Goal: Communication & Community: Share content

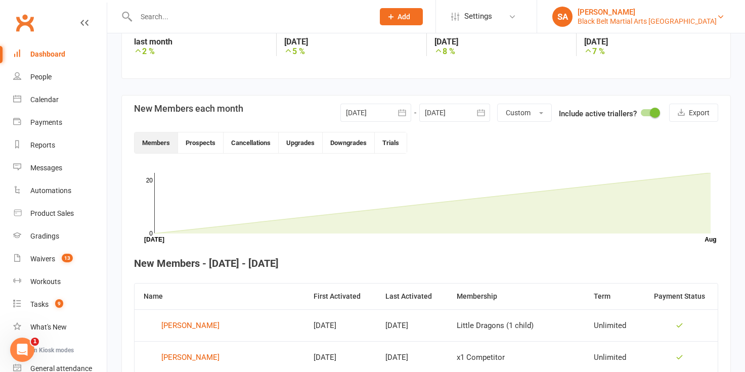
click at [679, 21] on div "Black Belt Martial Arts [GEOGRAPHIC_DATA]" at bounding box center [647, 21] width 139 height 9
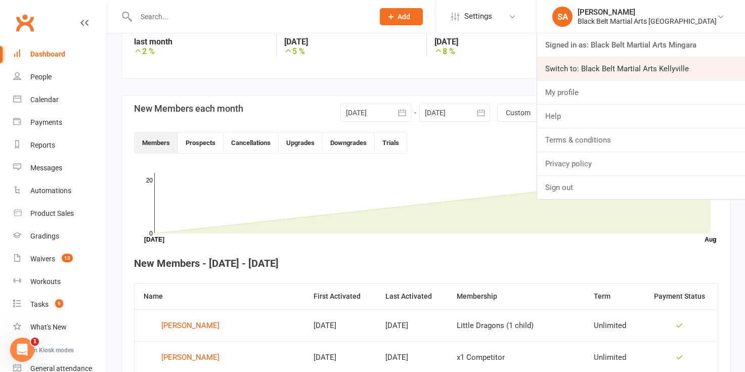
click at [682, 67] on link "Switch to: Black Belt Martial Arts Kellyville" at bounding box center [641, 68] width 208 height 23
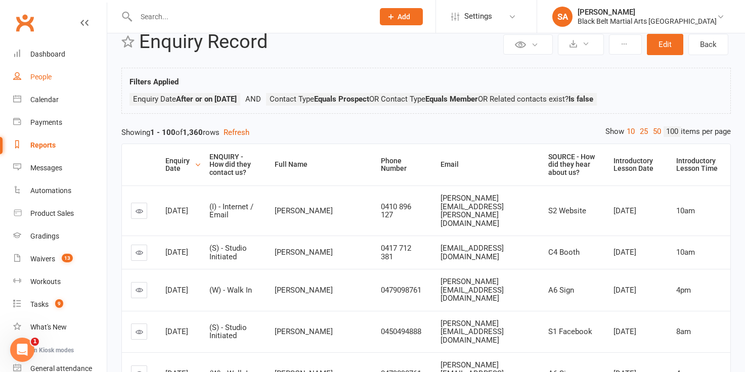
click at [49, 80] on div "People" at bounding box center [40, 77] width 21 height 8
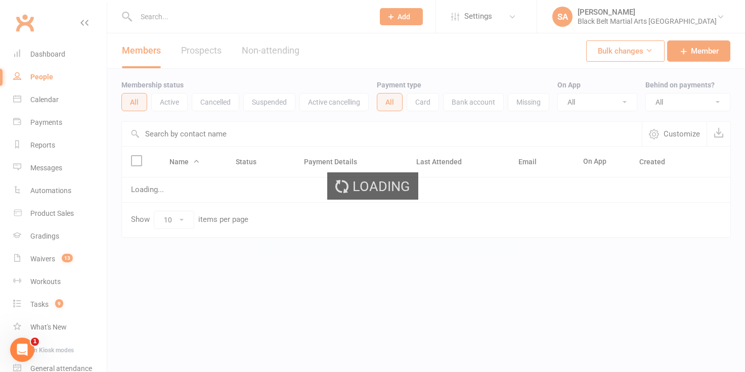
click at [702, 20] on ui-view "Prospect Member Non-attending contact Class / event Appointment Grading event T…" at bounding box center [372, 140] width 745 height 275
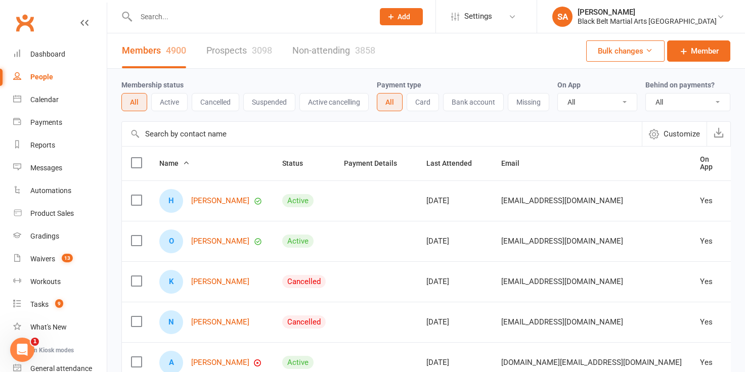
click at [702, 20] on div "Black Belt Martial Arts [GEOGRAPHIC_DATA]" at bounding box center [647, 21] width 139 height 9
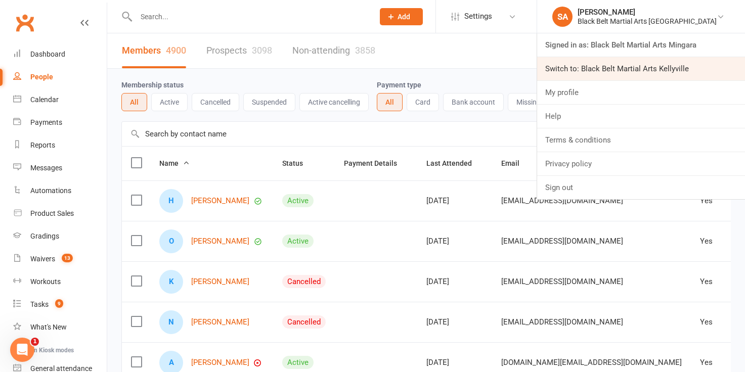
click at [692, 68] on link "Switch to: Black Belt Martial Arts Kellyville" at bounding box center [641, 68] width 208 height 23
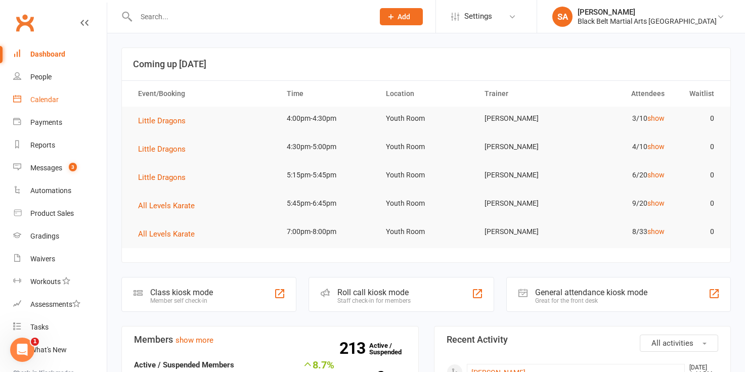
click at [50, 102] on div "Calendar" at bounding box center [44, 100] width 28 height 8
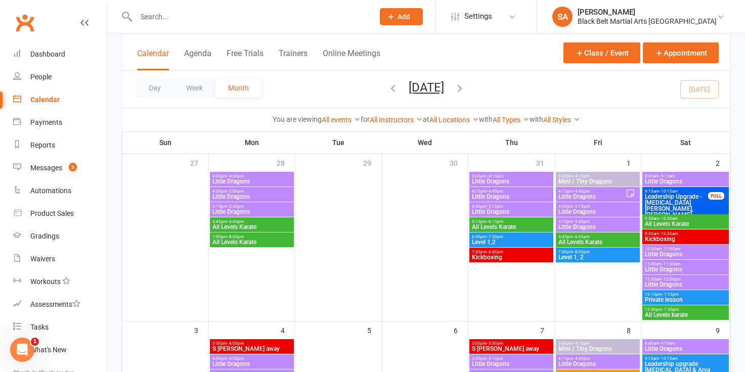
scroll to position [60, 0]
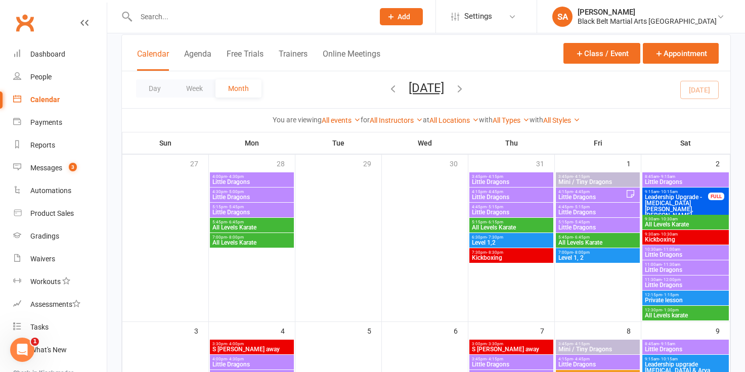
click at [582, 221] on span "- 5:45pm" at bounding box center [581, 222] width 17 height 5
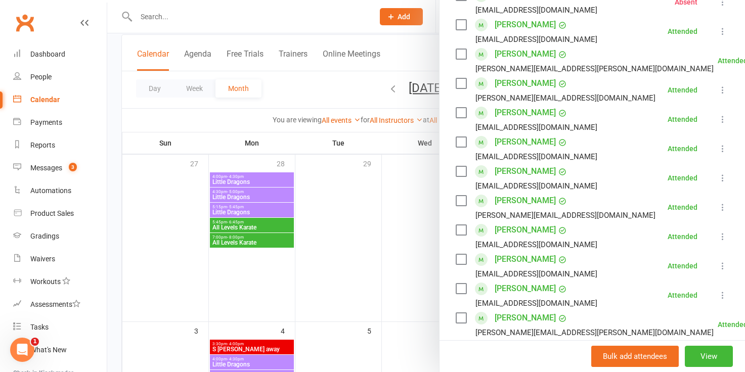
scroll to position [114, 0]
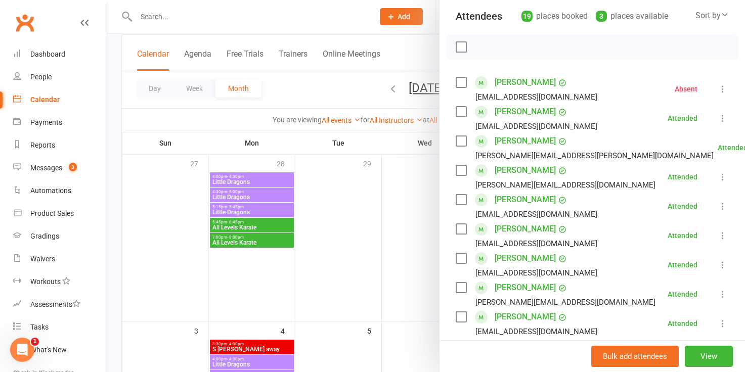
click at [410, 222] on div at bounding box center [426, 186] width 638 height 372
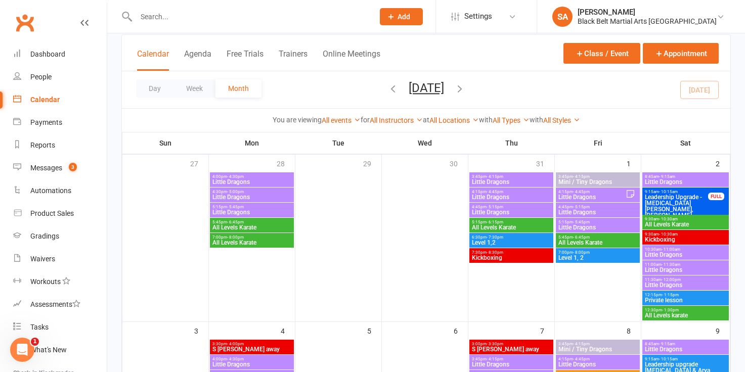
click at [574, 228] on span "Little Dragons" at bounding box center [598, 228] width 80 height 6
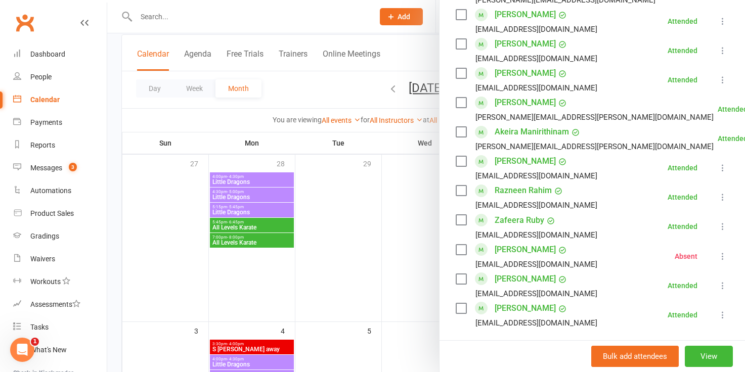
scroll to position [0, 0]
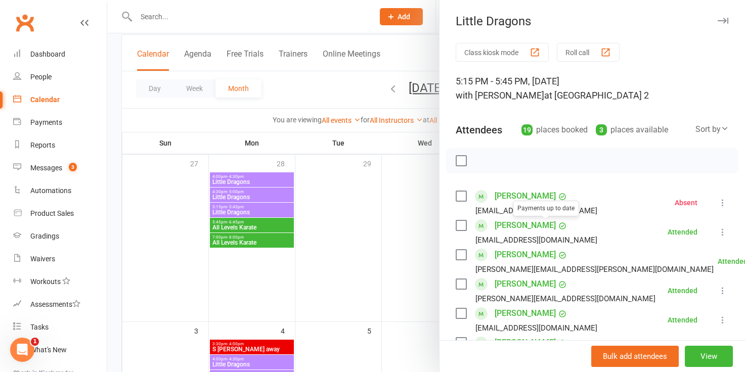
click at [400, 213] on div at bounding box center [426, 186] width 638 height 372
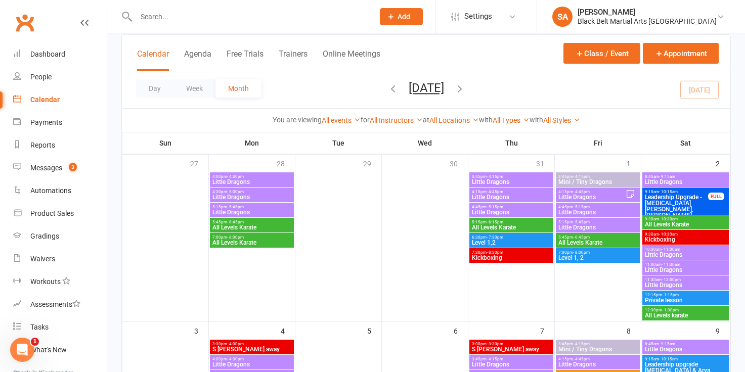
click at [587, 211] on span "Little Dragons" at bounding box center [598, 213] width 80 height 6
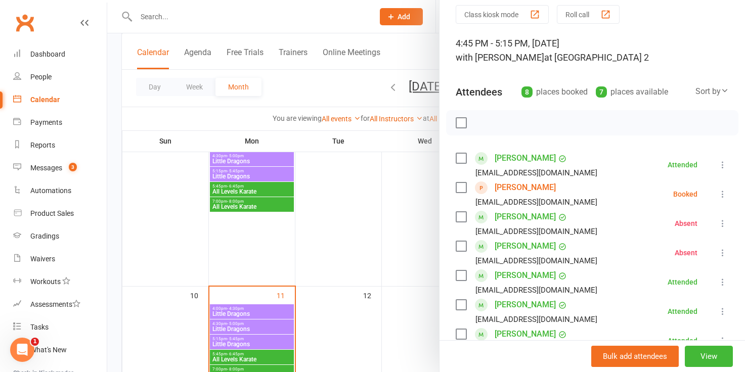
scroll to position [28, 0]
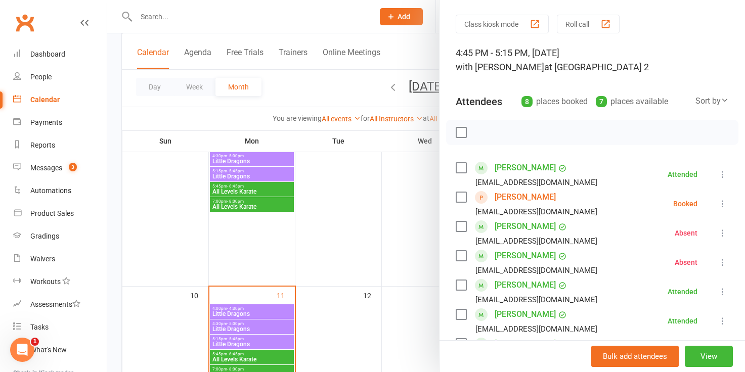
click at [406, 225] on div at bounding box center [426, 186] width 638 height 372
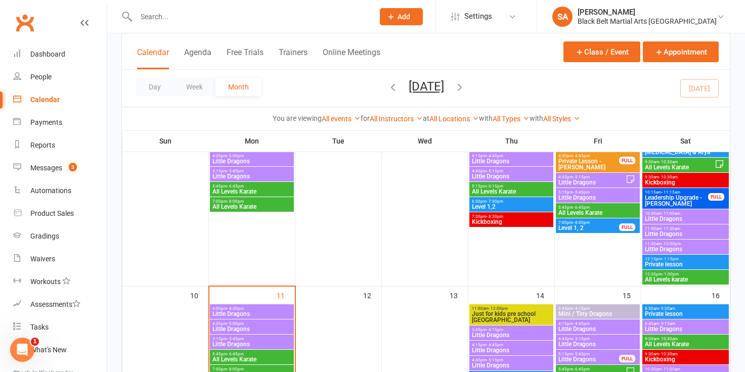
click at [580, 212] on span "All Levels Karate" at bounding box center [598, 213] width 80 height 6
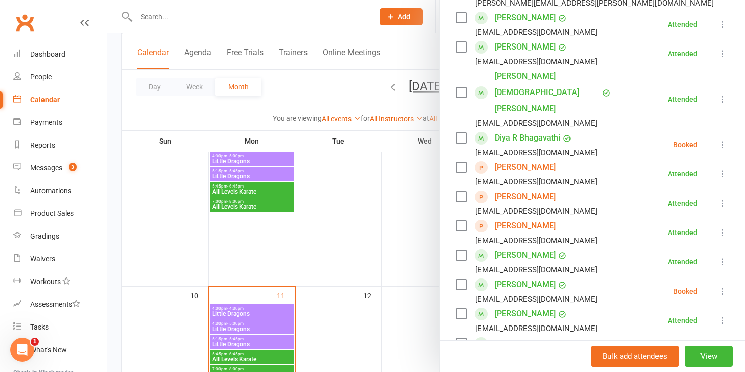
scroll to position [377, 0]
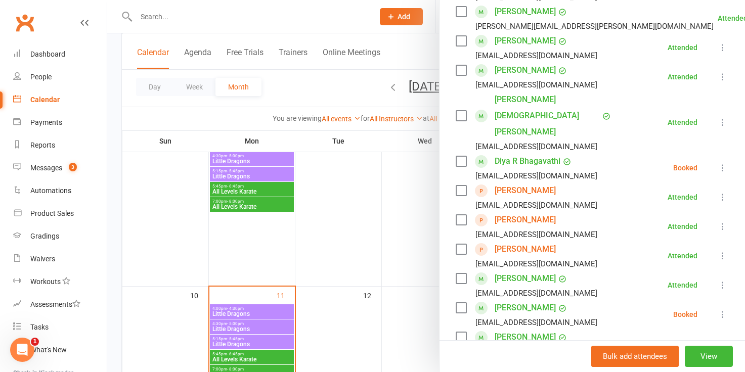
click at [406, 218] on div at bounding box center [426, 186] width 638 height 372
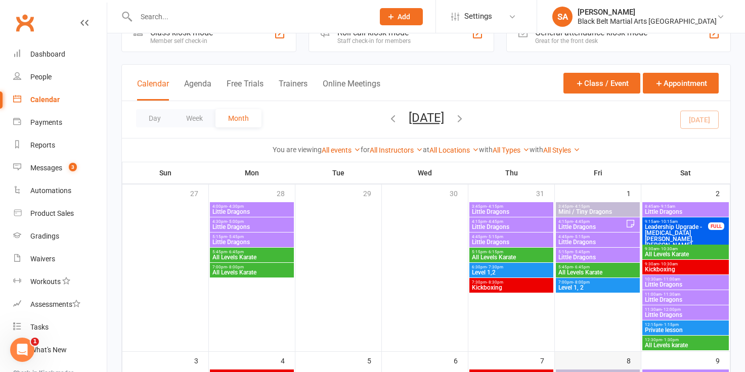
scroll to position [17, 0]
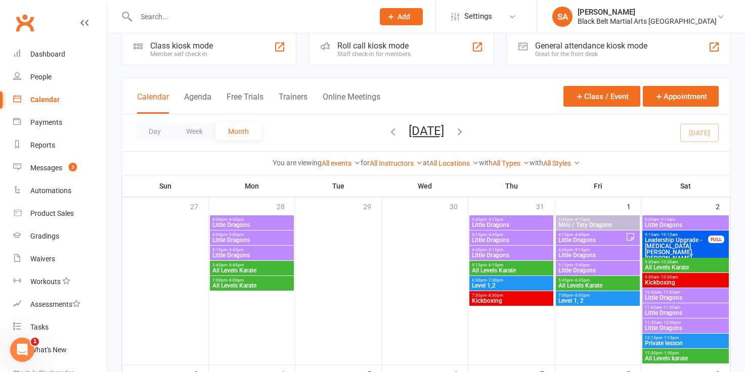
click at [388, 135] on icon "button" at bounding box center [393, 131] width 11 height 11
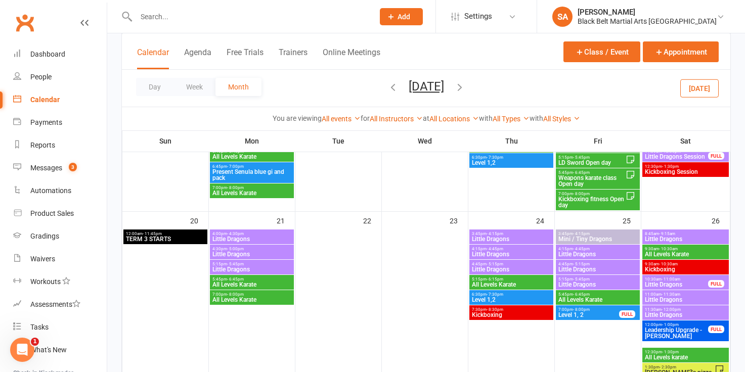
scroll to position [342, 0]
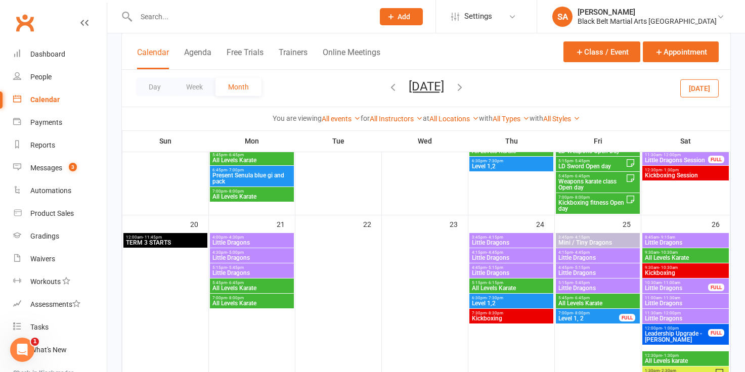
click at [579, 302] on span "All Levels Karate" at bounding box center [598, 304] width 80 height 6
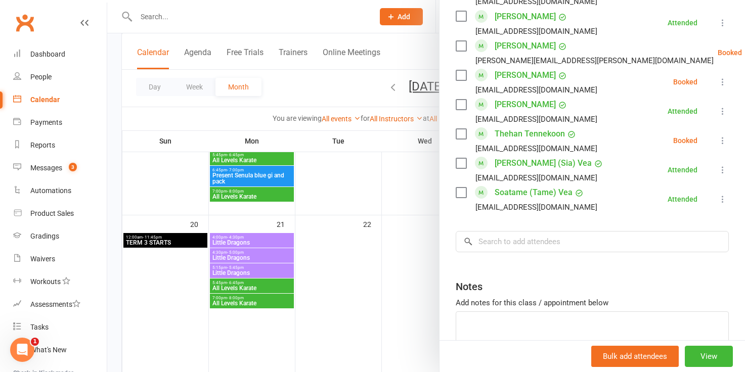
scroll to position [727, 0]
click at [411, 259] on div at bounding box center [426, 186] width 638 height 372
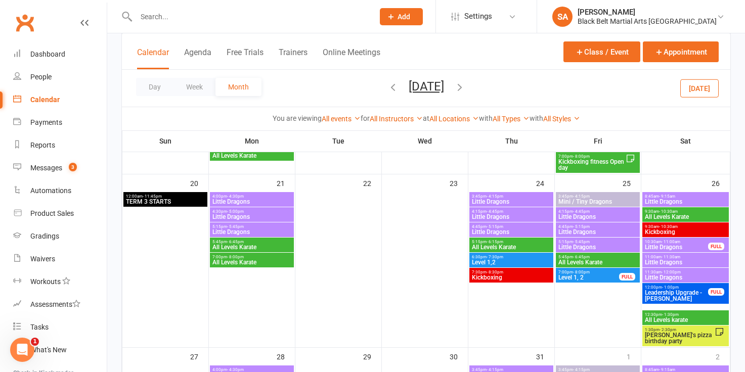
scroll to position [381, 0]
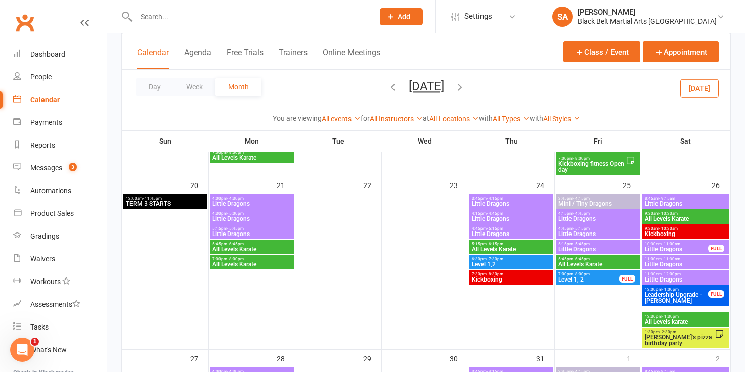
click at [583, 267] on span "All Levels Karate" at bounding box center [598, 265] width 80 height 6
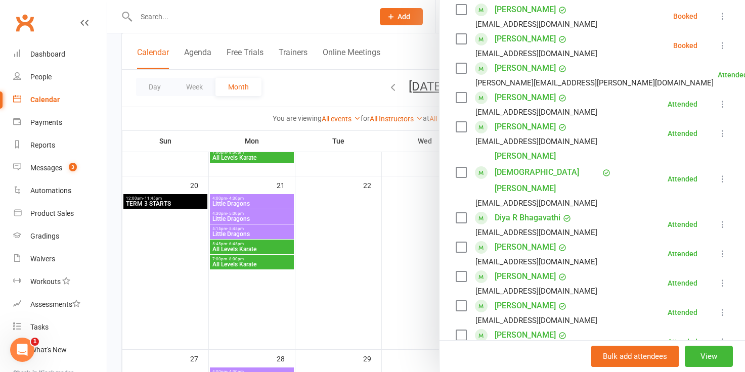
scroll to position [236, 0]
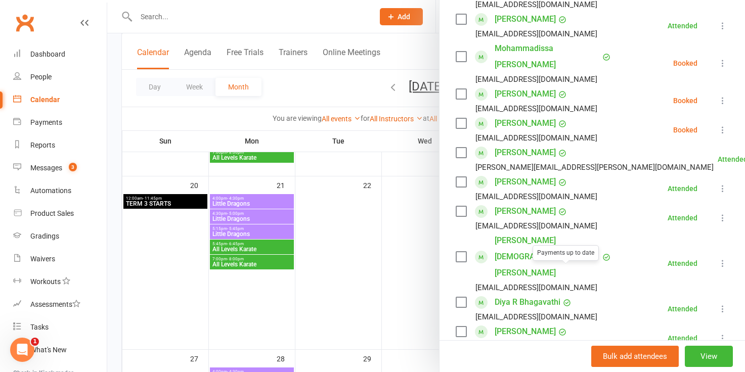
click at [404, 253] on div at bounding box center [426, 186] width 638 height 372
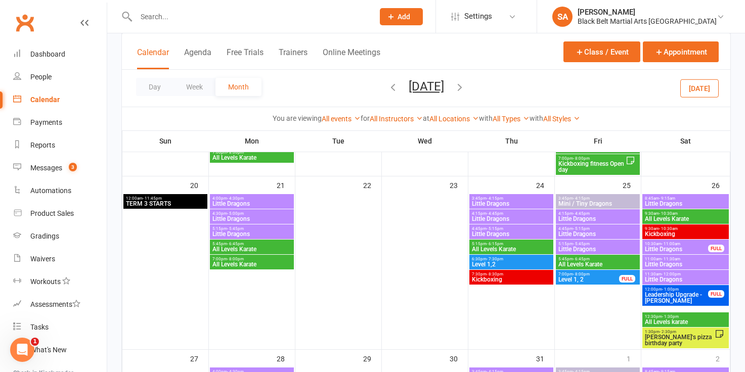
click at [569, 246] on span "Little Dragons" at bounding box center [598, 249] width 80 height 6
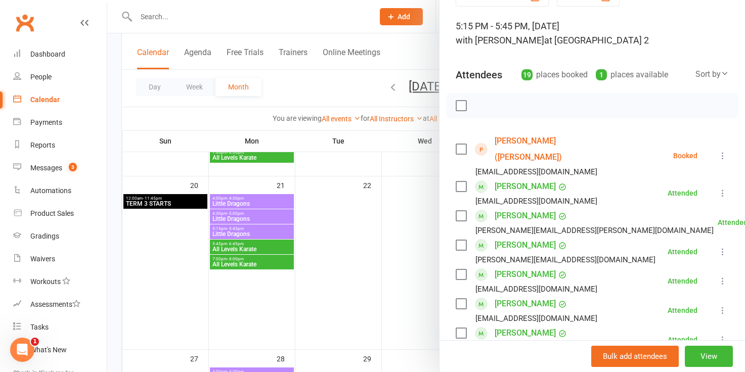
scroll to position [0, 0]
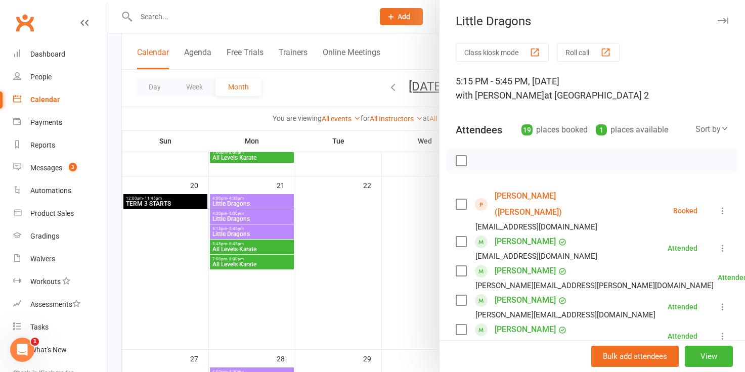
click at [399, 245] on div at bounding box center [426, 186] width 638 height 372
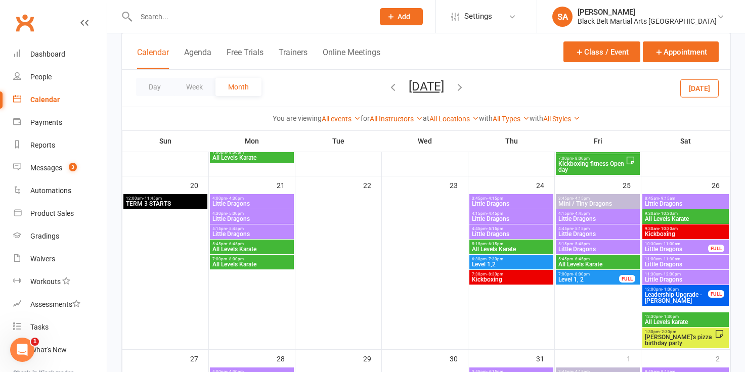
click at [584, 264] on span "All Levels Karate" at bounding box center [598, 265] width 80 height 6
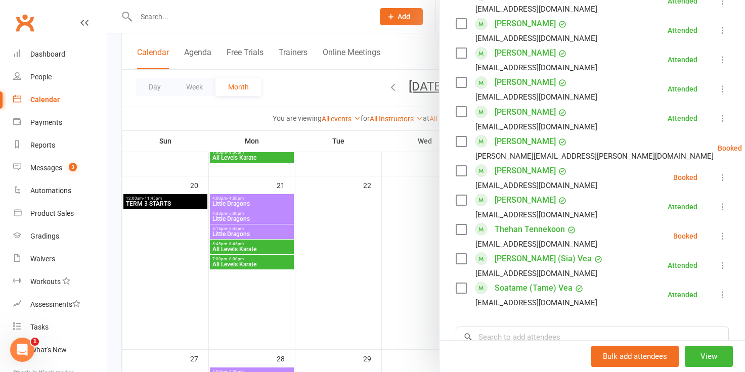
scroll to position [631, 0]
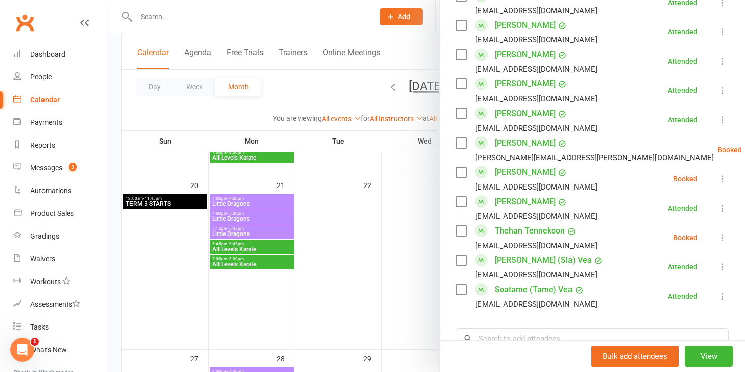
click at [389, 254] on div at bounding box center [426, 186] width 638 height 372
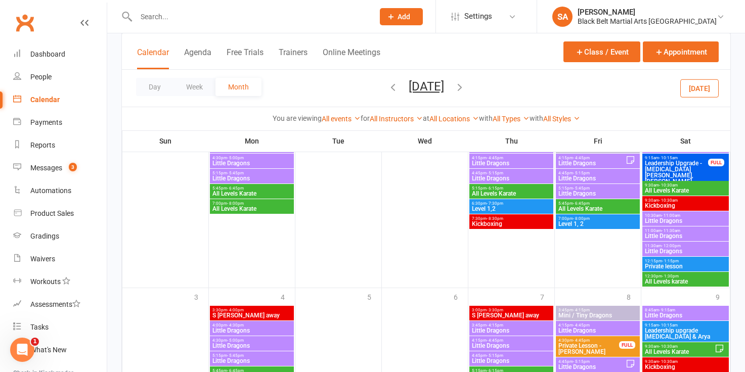
scroll to position [612, 0]
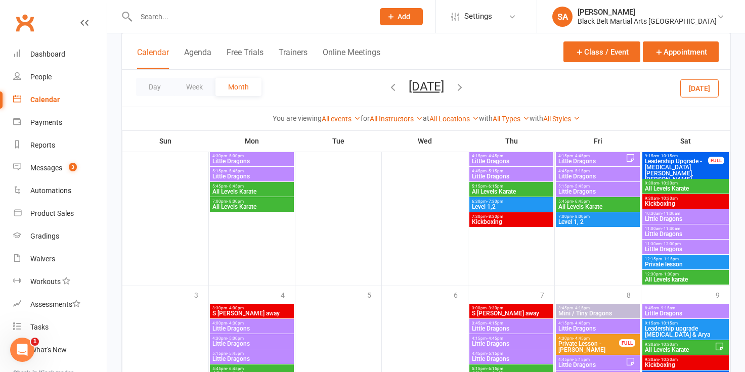
click at [574, 202] on span "- 6:45pm" at bounding box center [581, 201] width 17 height 5
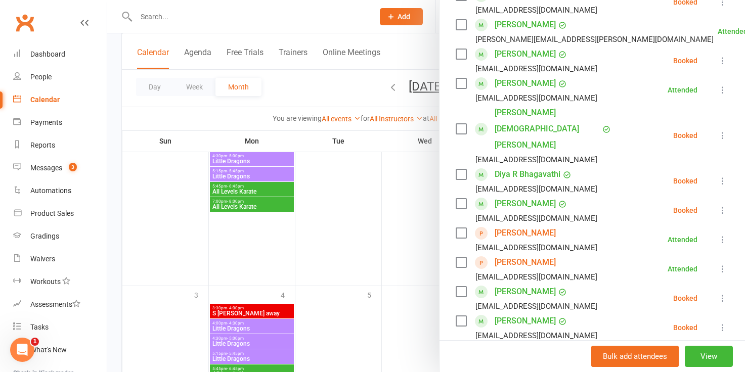
scroll to position [367, 0]
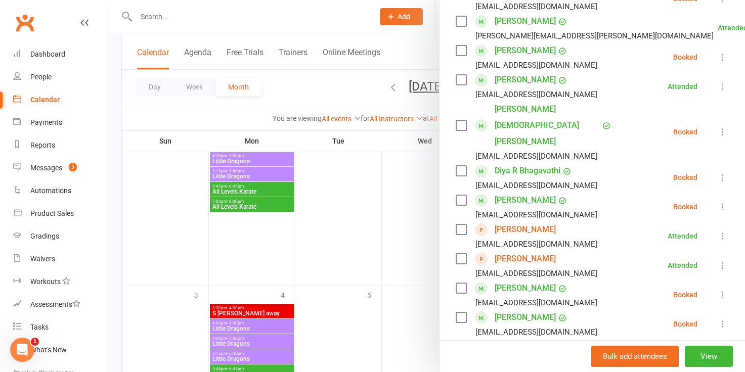
click at [540, 222] on link "Austin Estafanous" at bounding box center [525, 230] width 61 height 16
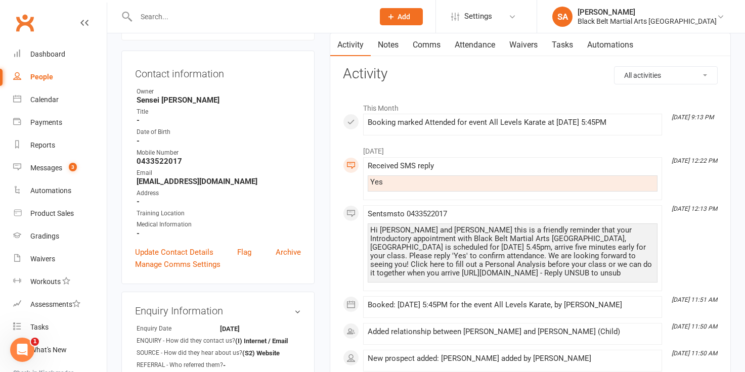
scroll to position [89, 0]
click at [425, 46] on link "Comms" at bounding box center [427, 43] width 42 height 23
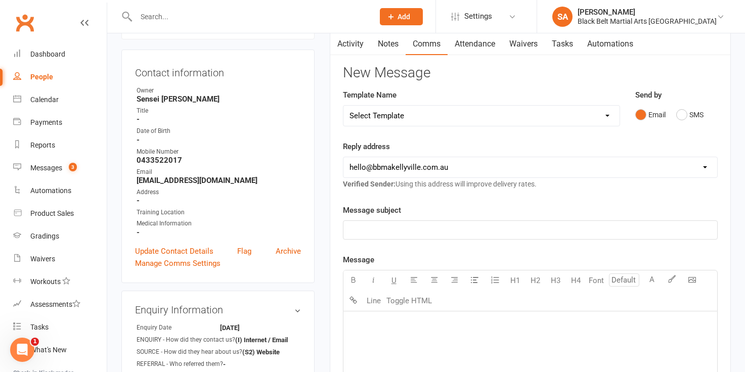
click at [607, 115] on select "Select Template [SMS] Bank account details [SMS] Booth follow up [Email] Cancel…" at bounding box center [482, 116] width 276 height 20
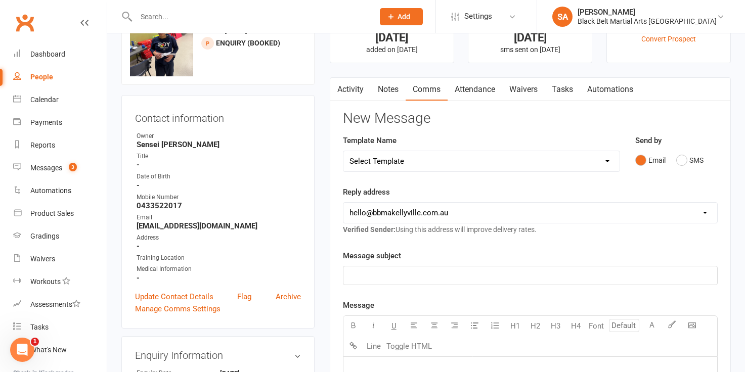
scroll to position [45, 0]
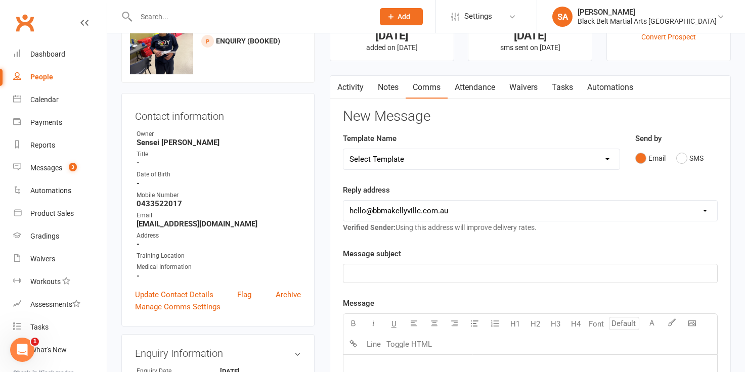
click at [608, 158] on select "Select Template [SMS] Bank account details [SMS] Booth follow up [Email] Cancel…" at bounding box center [482, 159] width 276 height 20
select select "43"
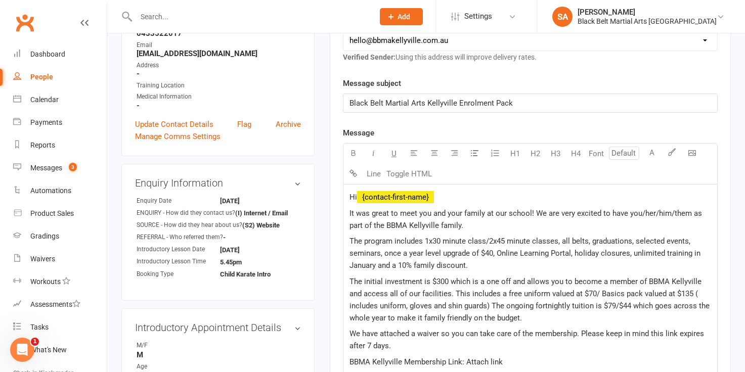
scroll to position [221, 0]
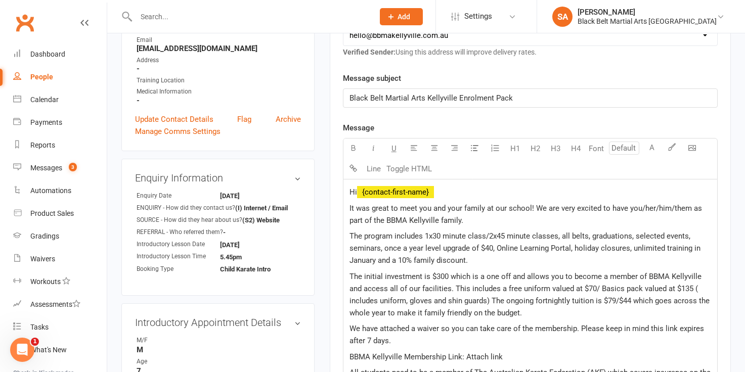
click at [473, 235] on span "The program includes 1x30 minute class/2x45 minute classes, all belts, graduati…" at bounding box center [526, 248] width 353 height 33
drag, startPoint x: 673, startPoint y: 207, endPoint x: 610, endPoint y: 208, distance: 62.3
click at [610, 208] on span "It was great to meet you and your family at our school! We are very excited to …" at bounding box center [527, 214] width 355 height 21
drag, startPoint x: 670, startPoint y: 207, endPoint x: 652, endPoint y: 207, distance: 17.7
click at [652, 207] on span "It was great to meet you and your family at our school! We are very excited to …" at bounding box center [529, 214] width 359 height 21
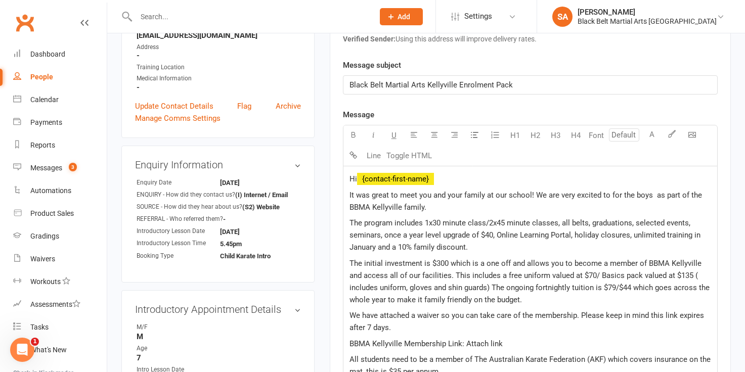
scroll to position [239, 0]
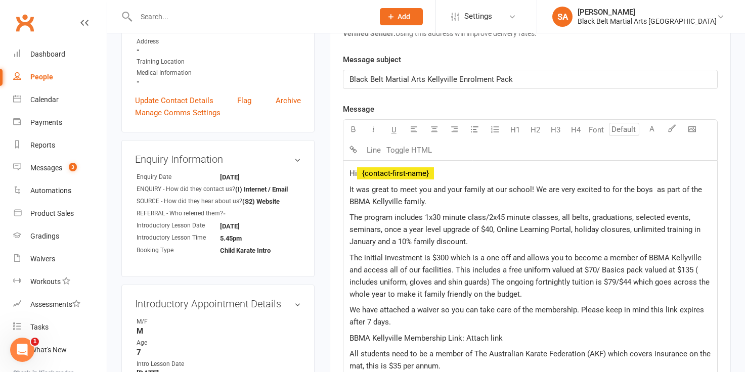
click at [608, 190] on span "It was great to meet you and your family at our school! We are very excited to …" at bounding box center [527, 195] width 355 height 21
click at [653, 190] on span "It was great to meet you and your family at our school! We are very excited for…" at bounding box center [523, 195] width 346 height 21
drag, startPoint x: 489, startPoint y: 216, endPoint x: 424, endPoint y: 213, distance: 65.4
click at [424, 213] on span "The program includes 1x30 minute class/2x45 minute classes, all belts, graduati…" at bounding box center [526, 229] width 353 height 33
drag, startPoint x: 497, startPoint y: 231, endPoint x: 422, endPoint y: 227, distance: 75.5
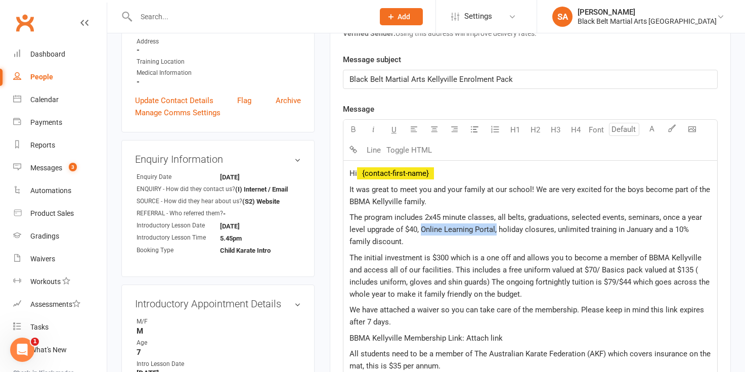
click at [422, 227] on span "The program includes 2x45 minute classes, all belts, graduations, selected even…" at bounding box center [527, 229] width 355 height 33
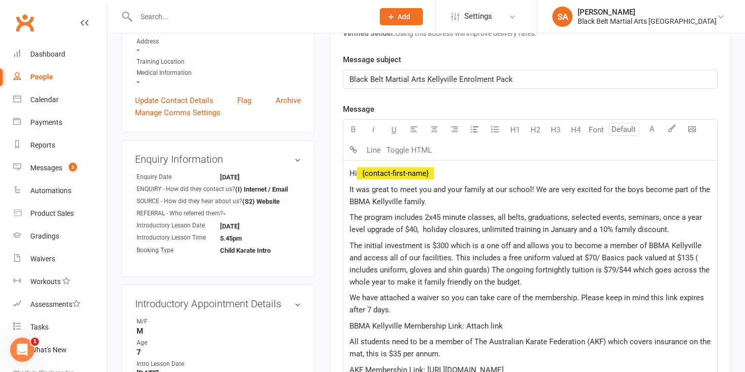
click at [450, 244] on span "The initial investment is $300 which is a one off and allows you to become a me…" at bounding box center [531, 264] width 362 height 46
click at [379, 258] on span "The initial investment is $300 per child which is a one off and allows you to b…" at bounding box center [530, 264] width 360 height 46
click at [485, 256] on span "The initial investment is $300 per child which is a one off and allows you to b…" at bounding box center [530, 264] width 360 height 46
drag, startPoint x: 691, startPoint y: 256, endPoint x: 676, endPoint y: 256, distance: 15.7
click at [676, 256] on p "The initial investment is $300 per child which is a one off and allows you to b…" at bounding box center [531, 264] width 362 height 49
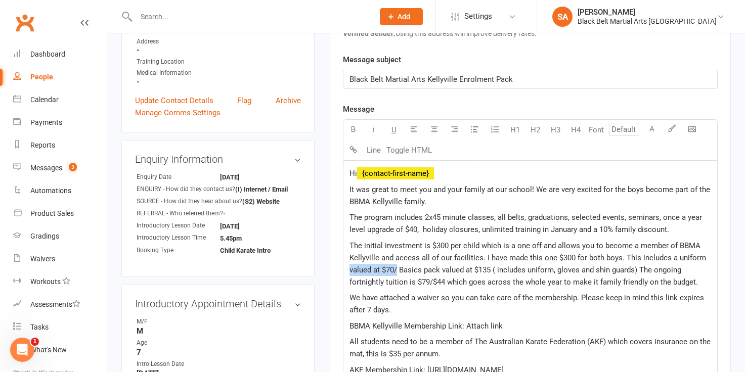
drag, startPoint x: 398, startPoint y: 269, endPoint x: 350, endPoint y: 271, distance: 48.6
click at [350, 271] on span "The initial investment is $300 per child which is a one off and allows you to b…" at bounding box center [529, 264] width 359 height 46
drag, startPoint x: 707, startPoint y: 270, endPoint x: 690, endPoint y: 270, distance: 17.2
click at [690, 270] on span "The initial investment is $300 per child which is a one off and allows you to b…" at bounding box center [528, 264] width 357 height 46
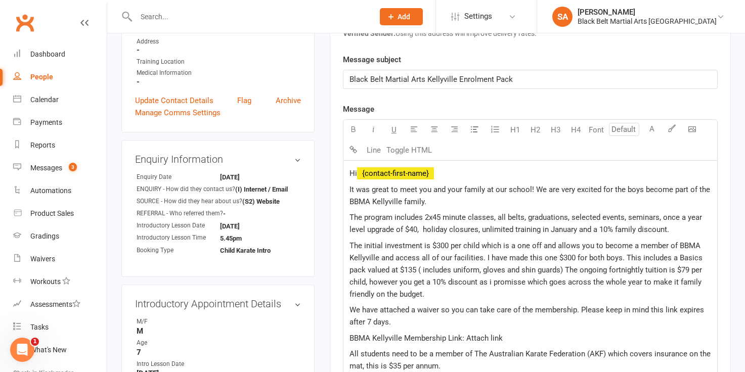
click at [523, 283] on span "The initial investment is $300 per child which is a one off and allows you to b…" at bounding box center [527, 270] width 355 height 58
click at [432, 295] on p "The initial investment is $300 per child which is a one off and allows you to b…" at bounding box center [531, 270] width 362 height 61
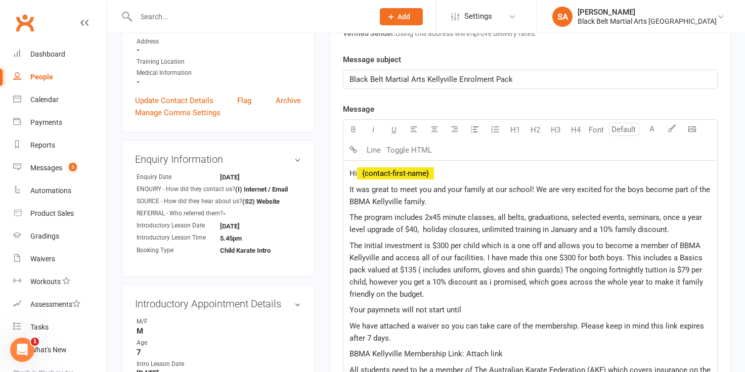
click at [394, 310] on span "Your paymnets will not start until" at bounding box center [406, 310] width 112 height 9
click at [476, 311] on p "Your payments will not start until" at bounding box center [531, 310] width 362 height 12
click at [518, 312] on span "Your payments will not start until Term four, whisc will" at bounding box center [441, 310] width 183 height 9
click at [539, 308] on p "Your payments will not start until Term four, which will" at bounding box center [531, 310] width 362 height 12
click at [615, 305] on p "Your payments will not start until Term four, which will be on the" at bounding box center [531, 310] width 362 height 12
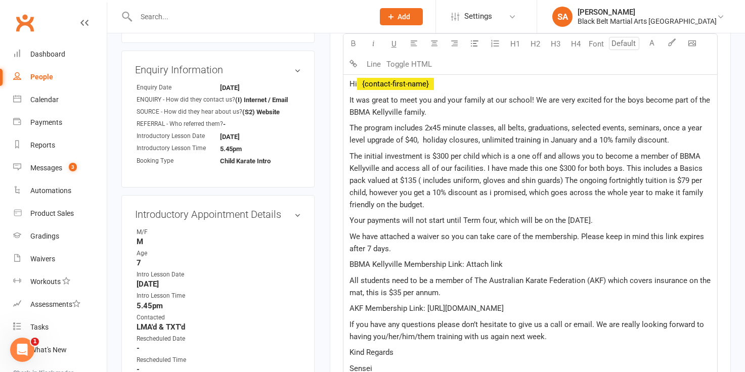
scroll to position [330, 0]
click at [494, 277] on span "All students need to be a member of The Australian Karate Federation (AKF) whic…" at bounding box center [531, 285] width 363 height 21
click at [517, 262] on p "BBMA Kellyville Membership Link: Attach link" at bounding box center [531, 264] width 362 height 12
click at [491, 192] on span "The initial investment is $300 per child which is a one off and allows you to b…" at bounding box center [528, 180] width 356 height 58
click at [424, 205] on span "The initial investment is $300 per child which is a one off and allows you to b…" at bounding box center [527, 180] width 355 height 58
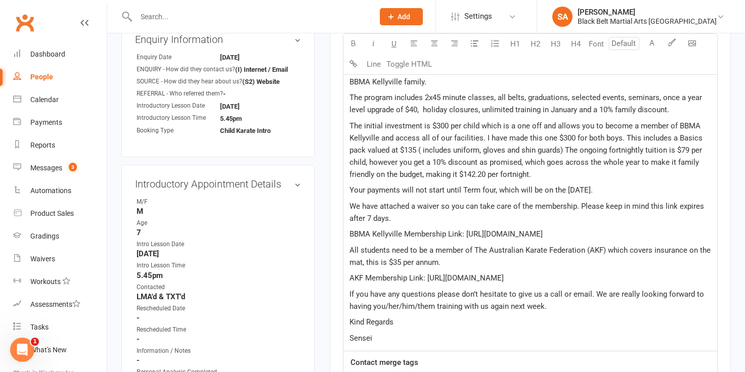
scroll to position [362, 0]
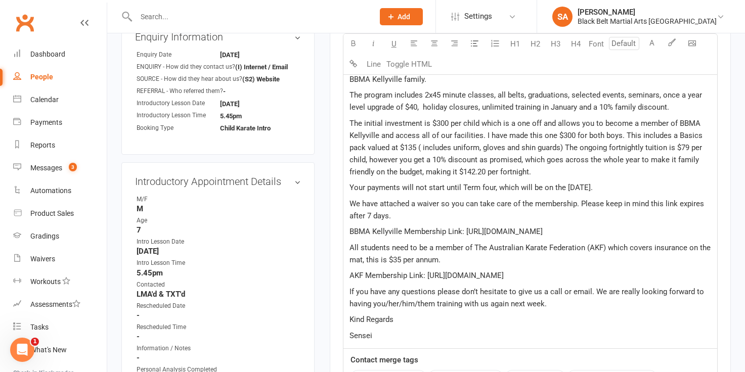
click at [391, 338] on p "Sensei" at bounding box center [531, 336] width 362 height 12
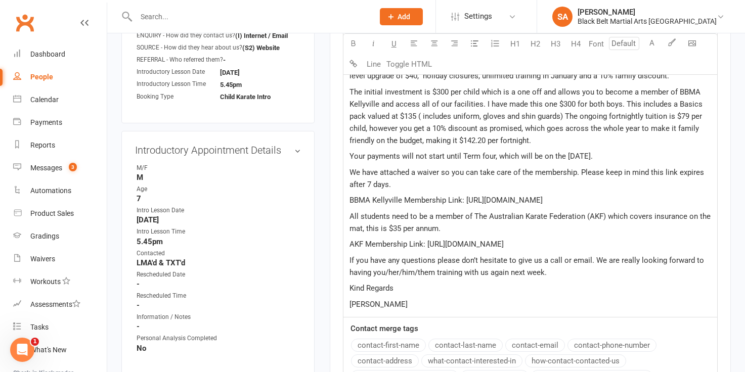
scroll to position [400, 0]
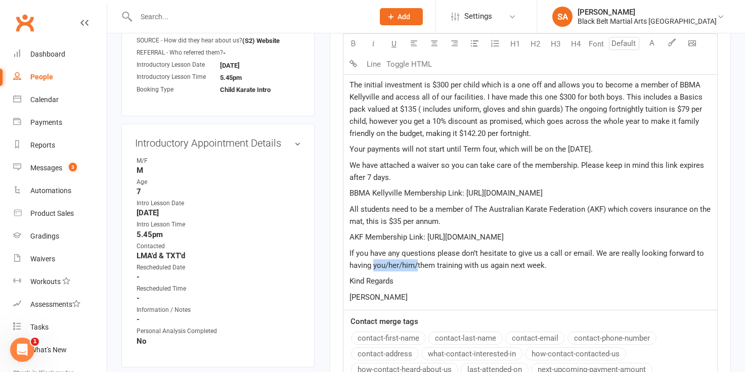
drag, startPoint x: 420, startPoint y: 267, endPoint x: 374, endPoint y: 265, distance: 45.1
click at [374, 265] on span "If you have any questions please don’t hesitate to give us a call or email. We …" at bounding box center [528, 259] width 357 height 21
click at [542, 132] on p "The initial investment is $300 per child which is a one off and allows you to b…" at bounding box center [531, 109] width 362 height 61
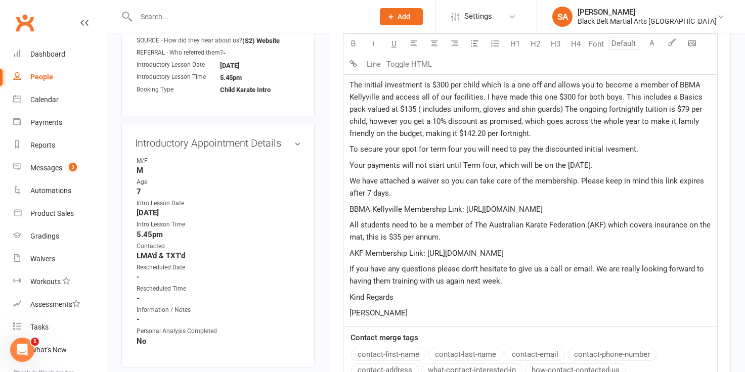
click at [604, 146] on span "To secure your spot for term four you will need to pay the discounted initial i…" at bounding box center [494, 149] width 289 height 9
click at [654, 150] on p "To secure your spot for term four you will need to pay the discounted initial I…" at bounding box center [531, 149] width 362 height 12
click at [649, 150] on p "To secure your spot for term four you will need to pay the discounted initial I…" at bounding box center [531, 149] width 362 height 12
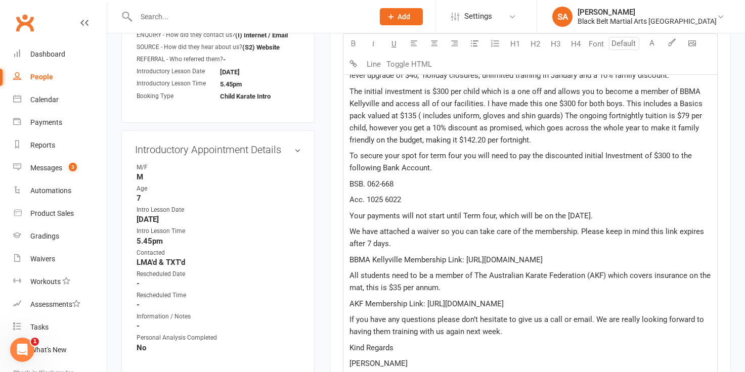
scroll to position [393, 0]
click at [446, 170] on p "To secure your spot for term four you will need to pay the discounted initial I…" at bounding box center [531, 163] width 362 height 24
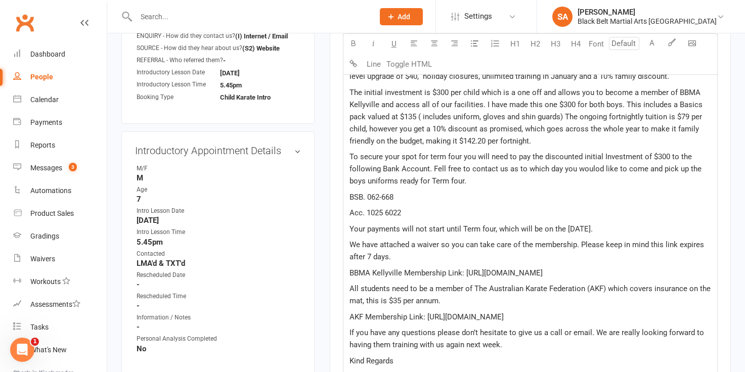
click at [596, 170] on span "To secure your spot for term four you will need to pay the discounted initial I…" at bounding box center [527, 168] width 354 height 33
click at [433, 169] on span "To secure your spot for term four you will need to pay the discounted initial I…" at bounding box center [525, 168] width 350 height 33
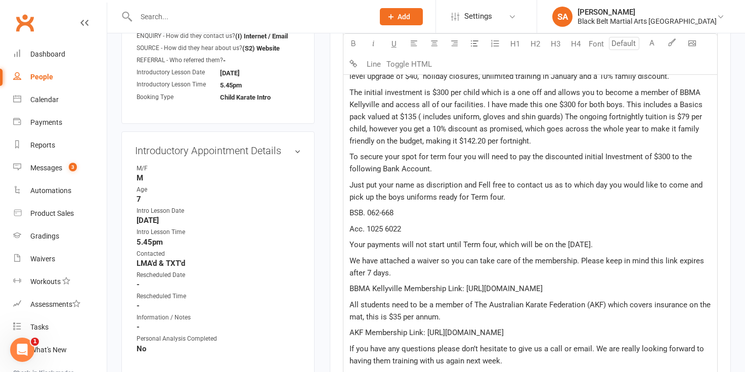
click at [445, 186] on span "Just put your name as discription and Fell free to contact us as to which day y…" at bounding box center [527, 191] width 355 height 21
click at [479, 185] on span "Just put your name as description and Fell free to contact us as to which day y…" at bounding box center [528, 191] width 357 height 21
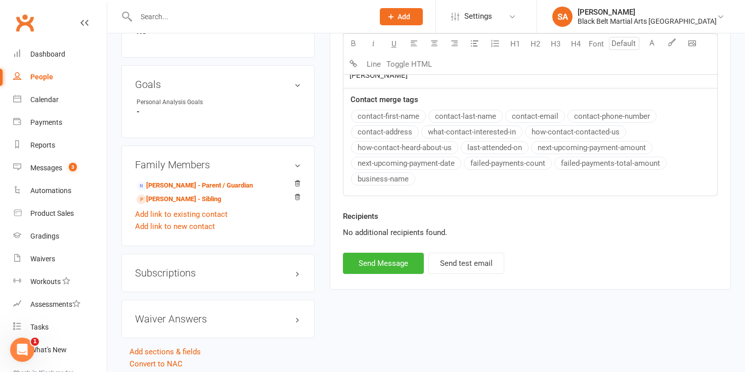
scroll to position [744, 0]
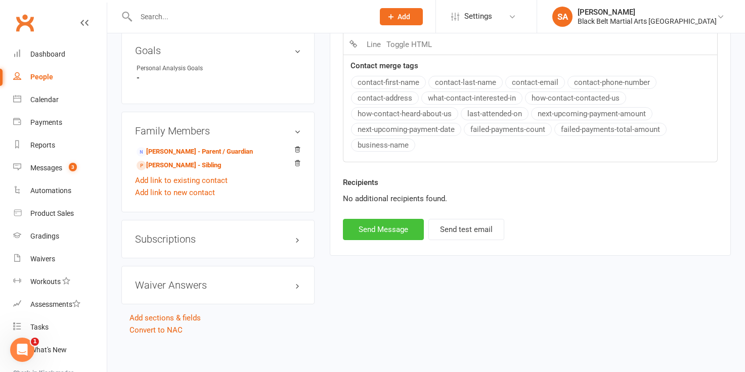
click at [404, 229] on button "Send Message" at bounding box center [383, 229] width 81 height 21
select select
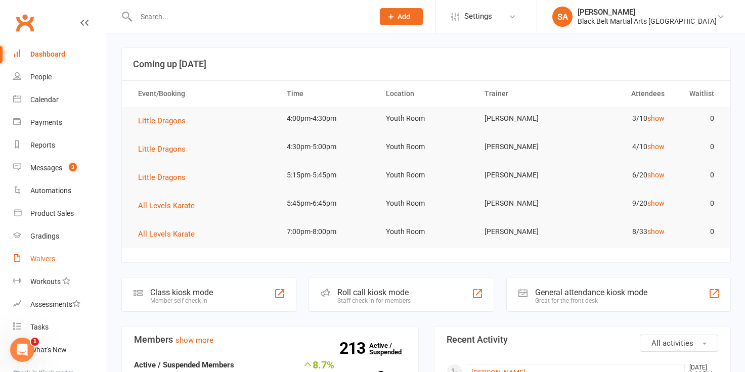
click at [38, 259] on div "Waivers" at bounding box center [42, 259] width 25 height 8
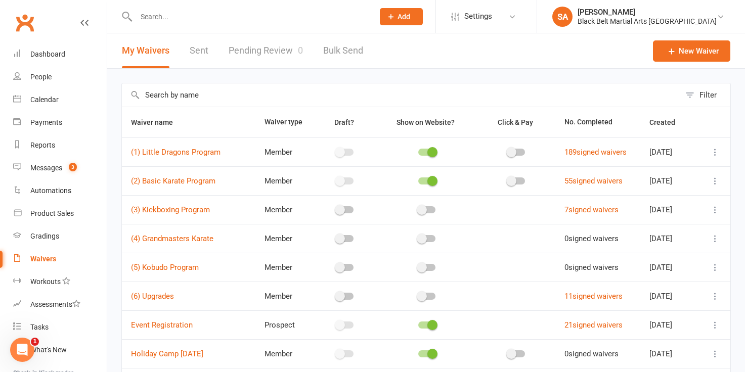
click at [285, 186] on td "Member" at bounding box center [285, 180] width 59 height 29
click at [715, 183] on icon at bounding box center [715, 181] width 10 height 10
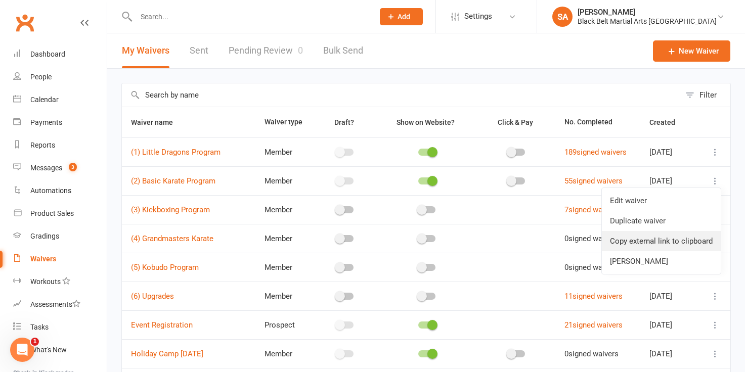
click at [684, 245] on link "Copy external link to clipboard" at bounding box center [661, 241] width 119 height 20
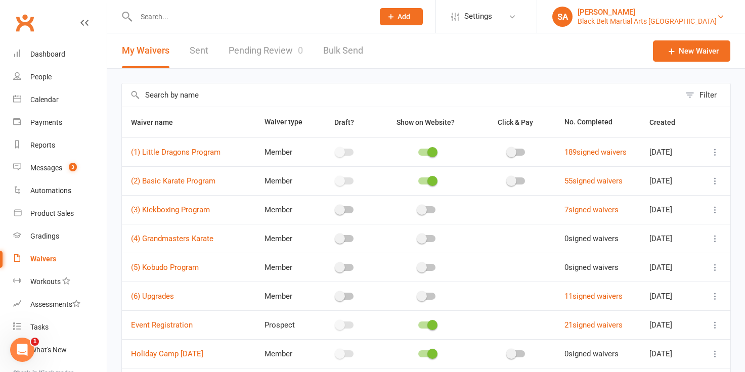
click at [655, 24] on div "Black Belt Martial Arts Kellyville" at bounding box center [647, 21] width 139 height 9
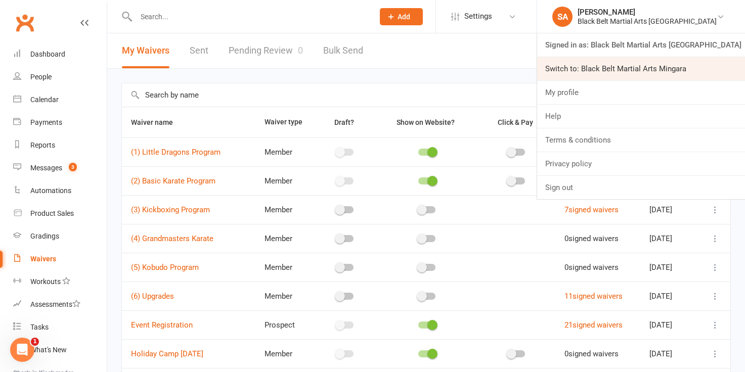
click at [661, 71] on link "Switch to: Black Belt Martial Arts Mingara" at bounding box center [641, 68] width 208 height 23
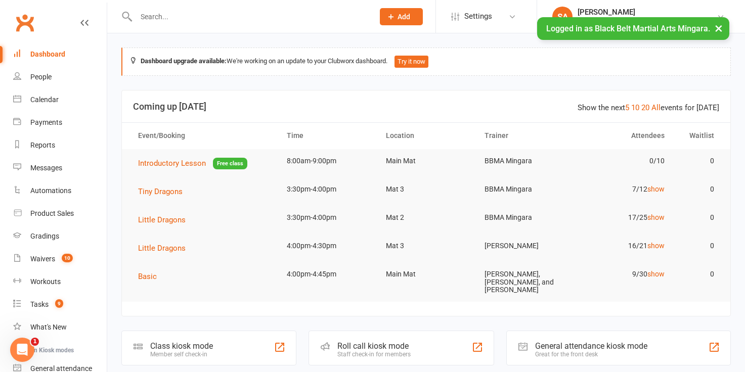
click at [141, 19] on input "text" at bounding box center [250, 17] width 234 height 14
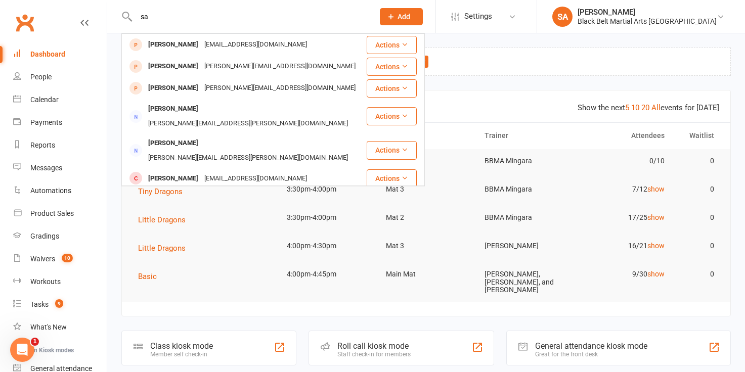
type input "s"
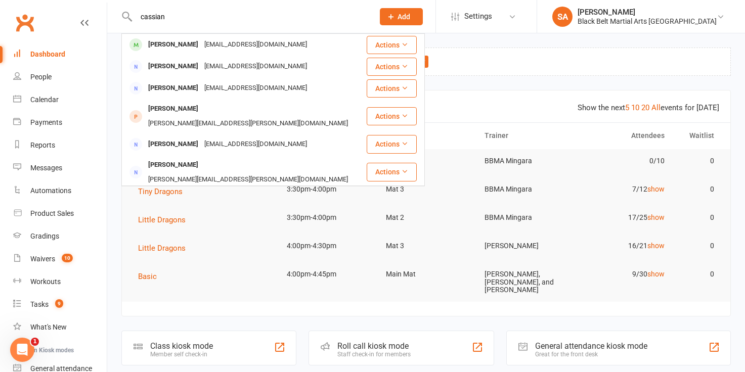
type input "cassian"
click at [53, 57] on div "Dashboard" at bounding box center [47, 54] width 35 height 8
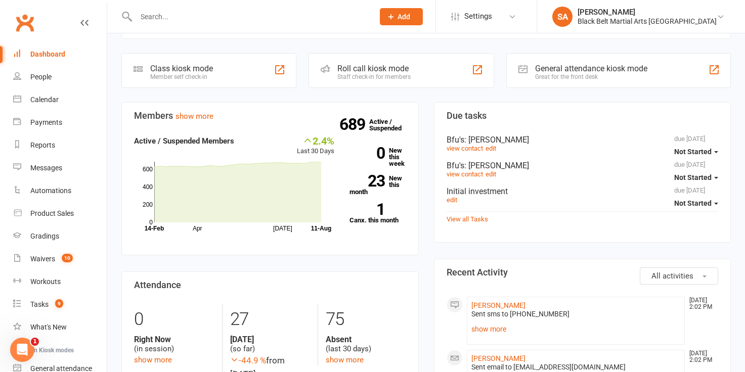
scroll to position [279, 0]
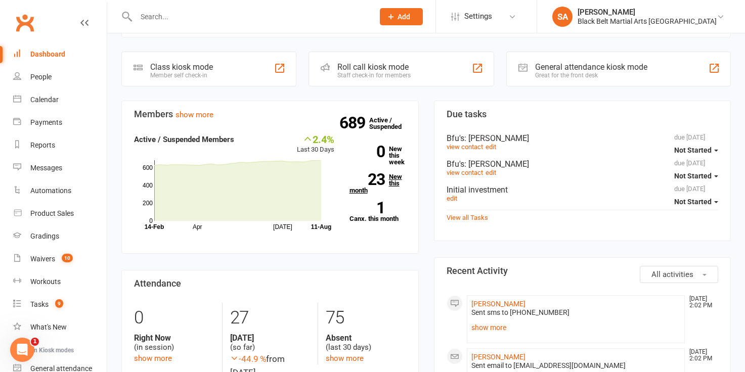
click at [392, 183] on link "23 New this month" at bounding box center [378, 184] width 57 height 20
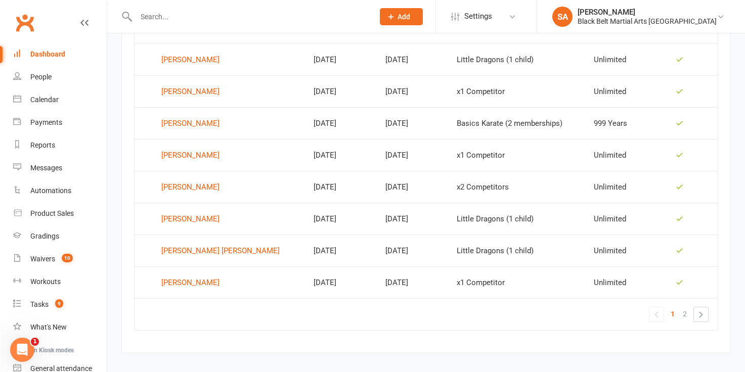
scroll to position [677, 0]
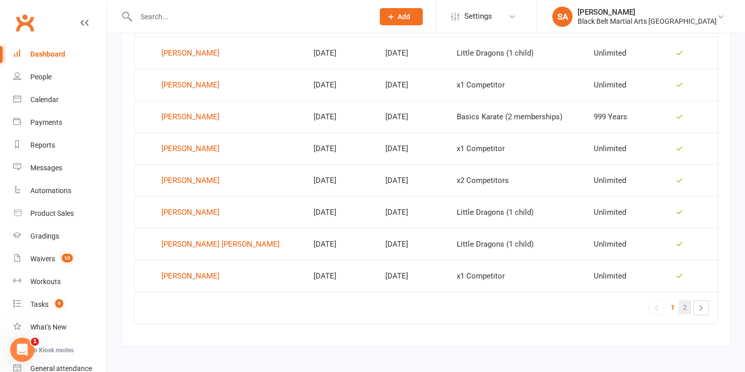
click at [685, 309] on span "2" at bounding box center [685, 308] width 4 height 14
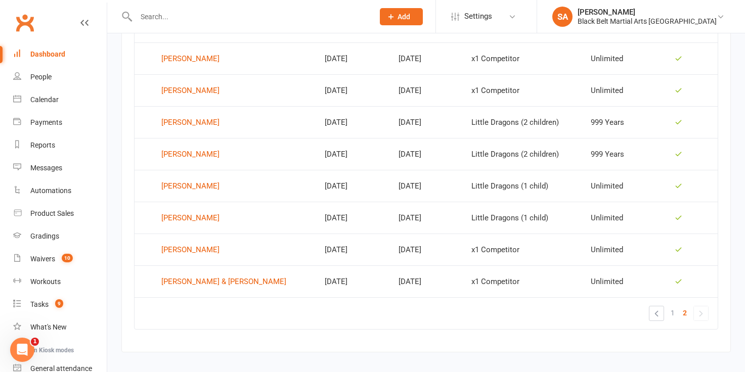
scroll to position [449, 0]
click at [45, 148] on div "Reports" at bounding box center [42, 145] width 25 height 8
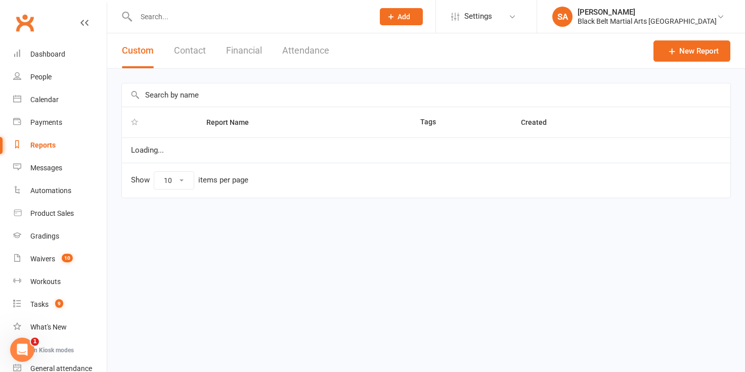
select select "100"
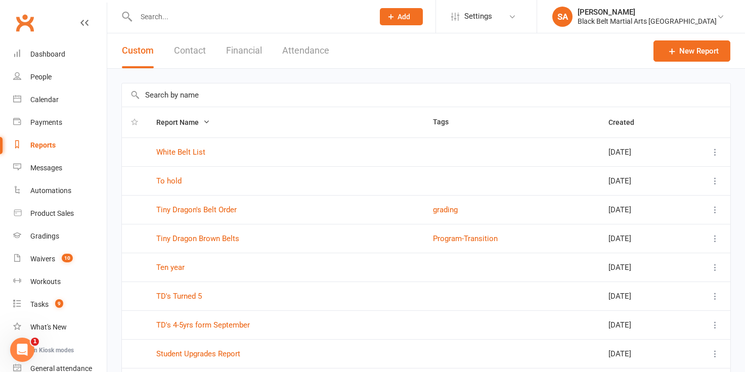
click at [155, 98] on input "text" at bounding box center [426, 94] width 609 height 23
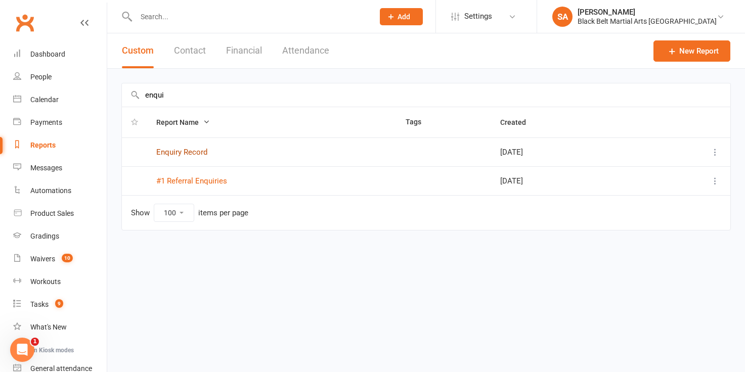
type input "enqui"
click at [182, 155] on link "Enquiry Record" at bounding box center [181, 152] width 51 height 9
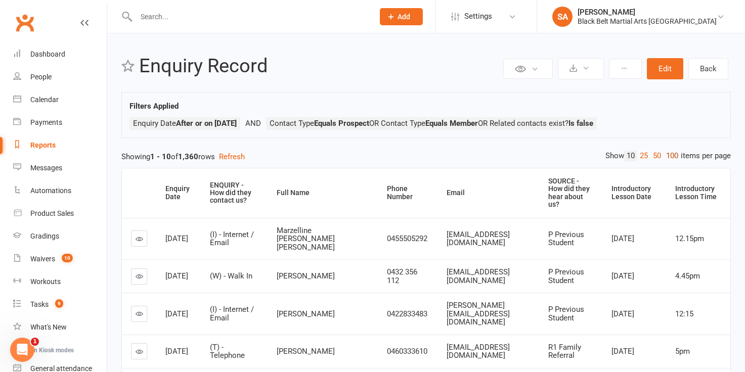
click at [667, 160] on link "100" at bounding box center [672, 156] width 17 height 11
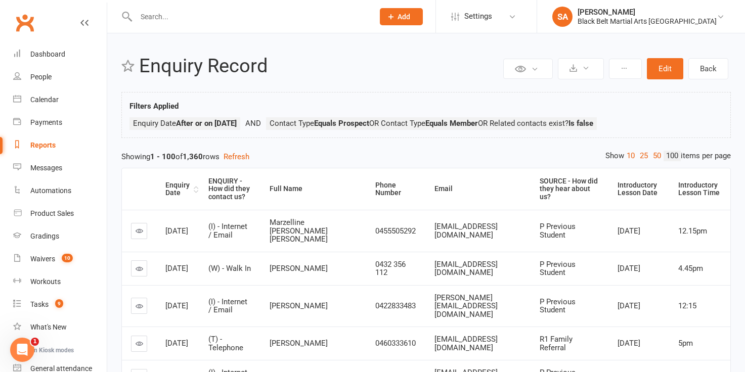
click at [177, 190] on div "Enquiry Date" at bounding box center [178, 190] width 26 height 16
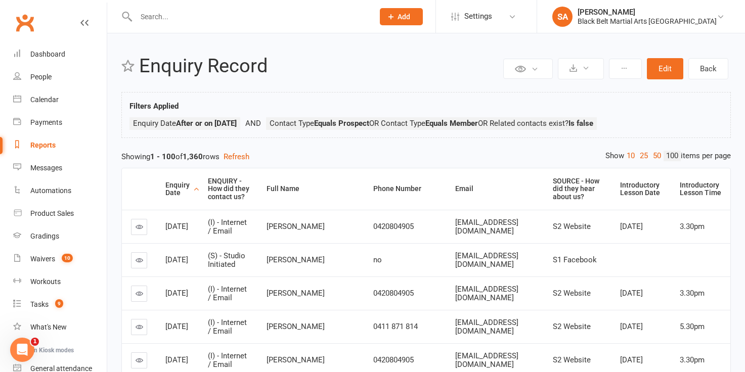
click at [177, 190] on div "Enquiry Date" at bounding box center [177, 190] width 25 height 16
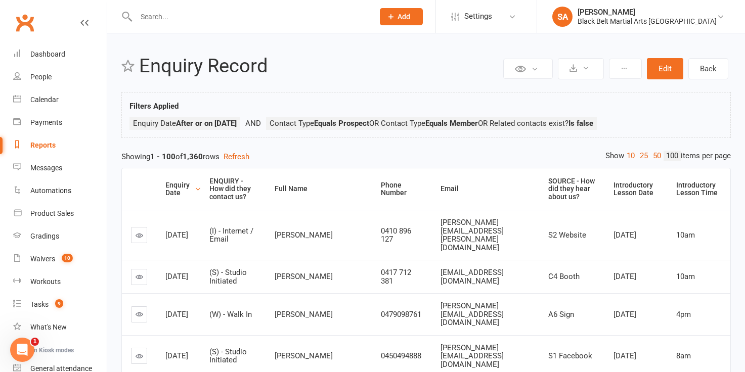
click at [49, 145] on div "Reports" at bounding box center [42, 145] width 25 height 8
select select "100"
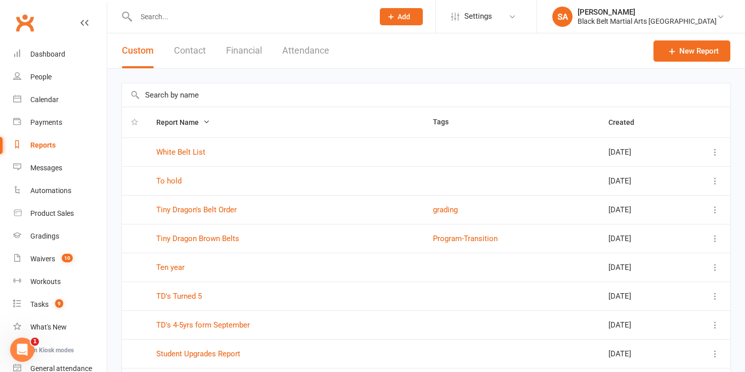
click at [255, 49] on button "Financial" at bounding box center [244, 50] width 36 height 35
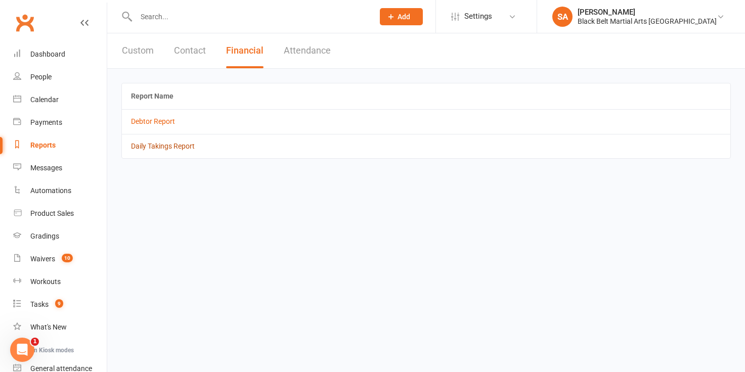
click at [181, 148] on link "Daily Takings Report" at bounding box center [163, 146] width 64 height 8
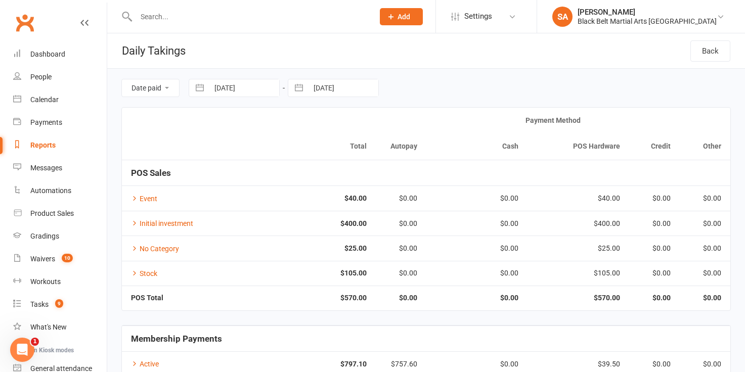
click at [197, 88] on button "button" at bounding box center [200, 87] width 18 height 17
select select "6"
select select "2025"
select select "7"
select select "2025"
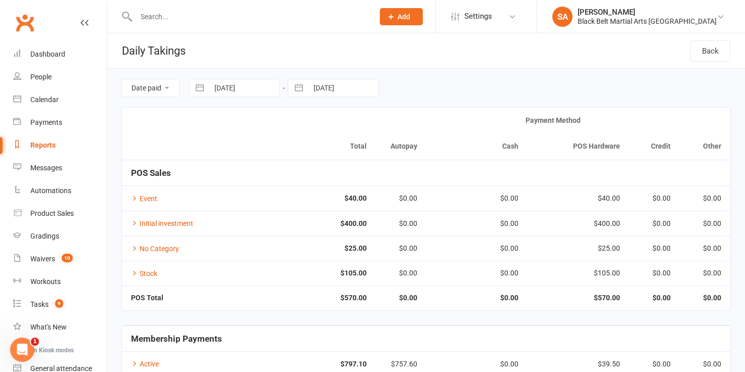
select select "8"
select select "2025"
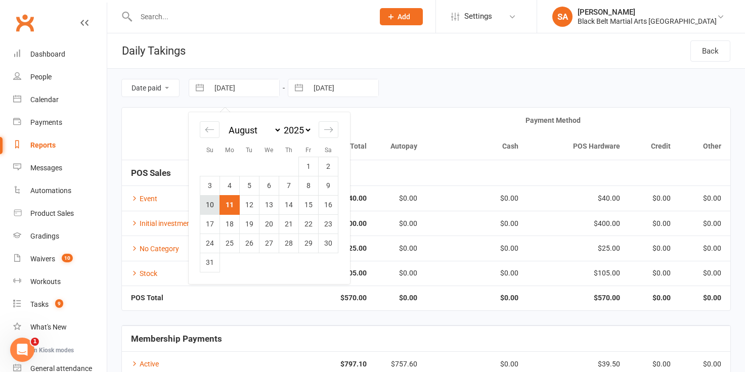
click at [210, 205] on td "10" at bounding box center [210, 204] width 20 height 19
type input "[DATE]"
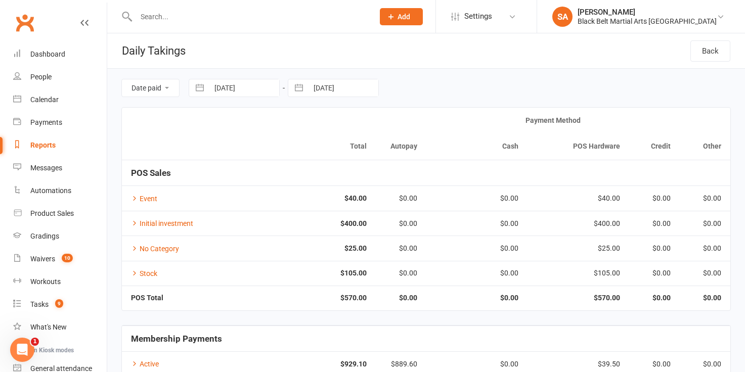
click at [300, 88] on button "button" at bounding box center [299, 87] width 18 height 17
select select "6"
select select "2025"
select select "7"
select select "2025"
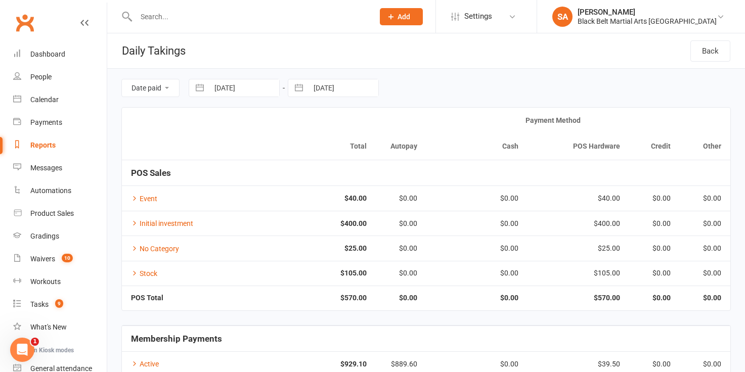
select select "8"
select select "2025"
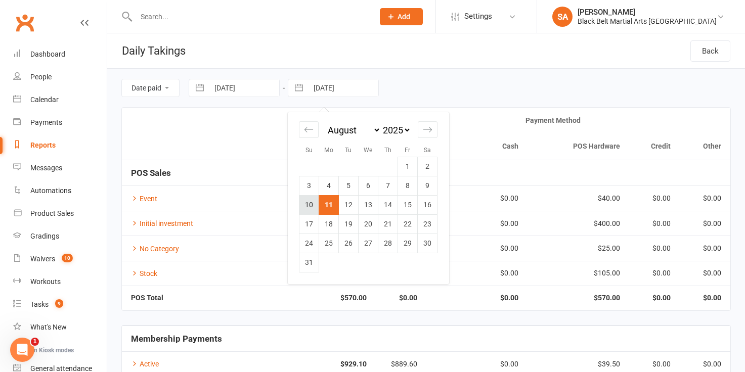
click at [309, 207] on td "10" at bounding box center [310, 204] width 20 height 19
type input "[DATE]"
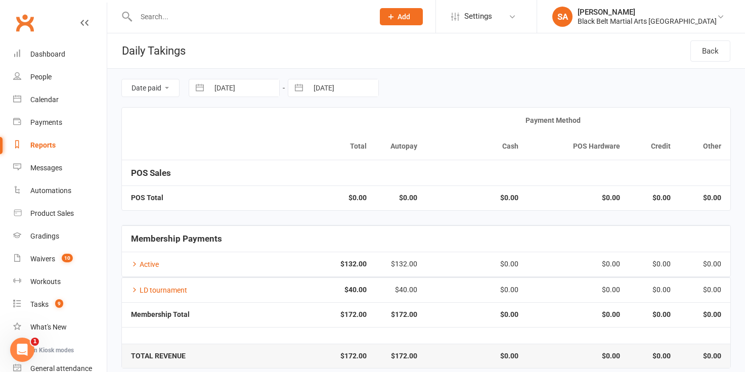
click at [197, 91] on button "button" at bounding box center [200, 87] width 18 height 17
select select "6"
select select "2025"
select select "7"
select select "2025"
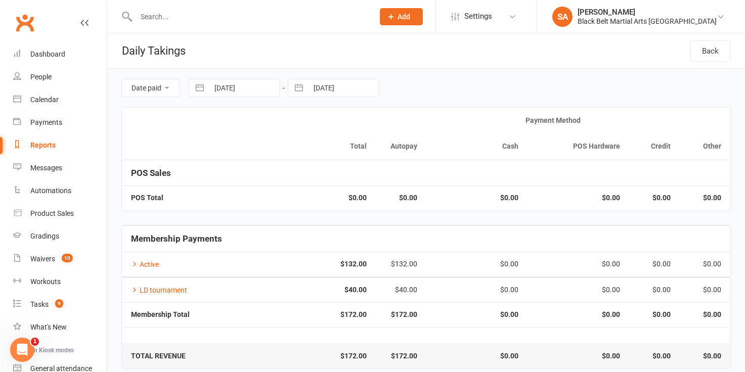
select select "8"
select select "2025"
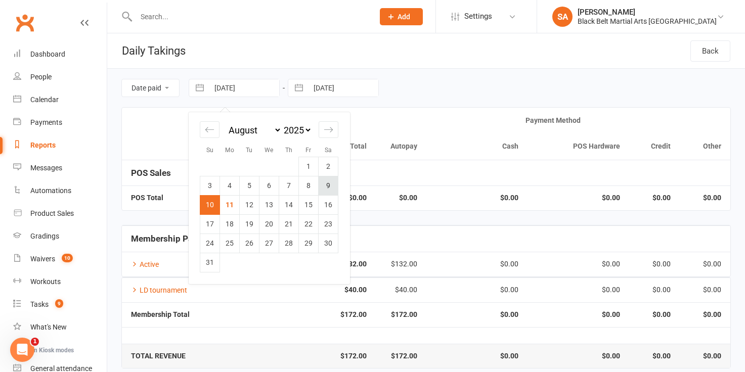
click at [331, 187] on td "9" at bounding box center [329, 185] width 20 height 19
type input "[DATE]"
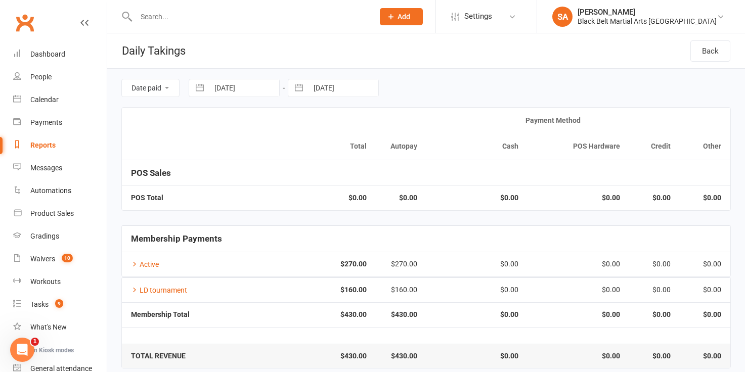
click at [302, 87] on button "button" at bounding box center [299, 87] width 18 height 17
select select "6"
select select "2025"
select select "7"
select select "2025"
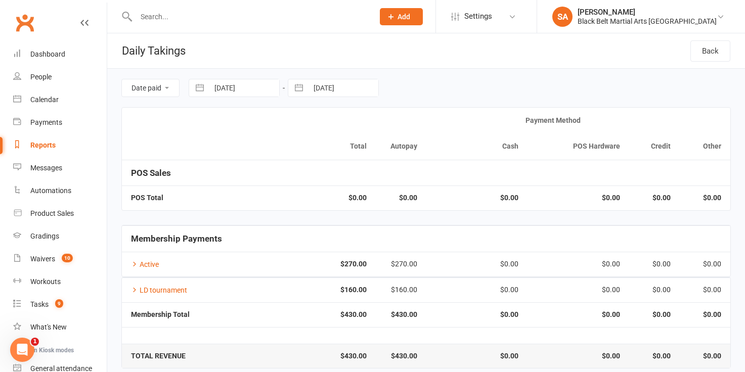
select select "8"
select select "2025"
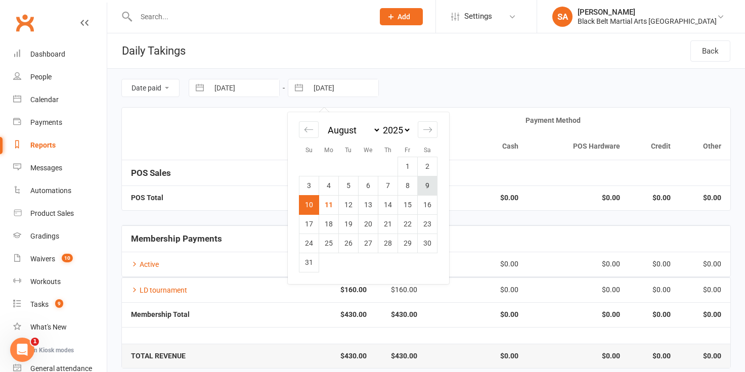
click at [427, 185] on td "9" at bounding box center [428, 185] width 20 height 19
type input "[DATE]"
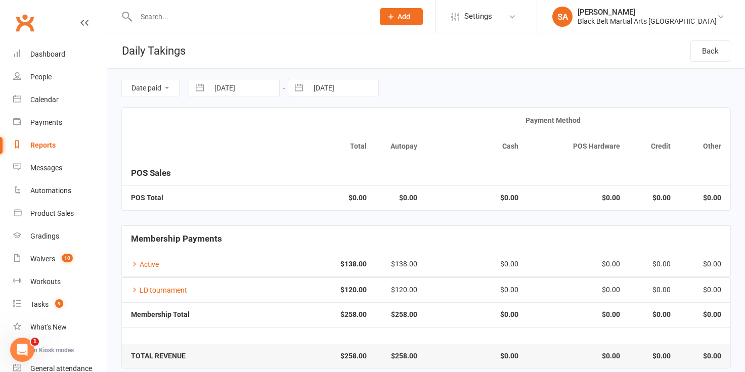
click at [197, 86] on button "button" at bounding box center [200, 87] width 18 height 17
select select "6"
select select "2025"
select select "7"
select select "2025"
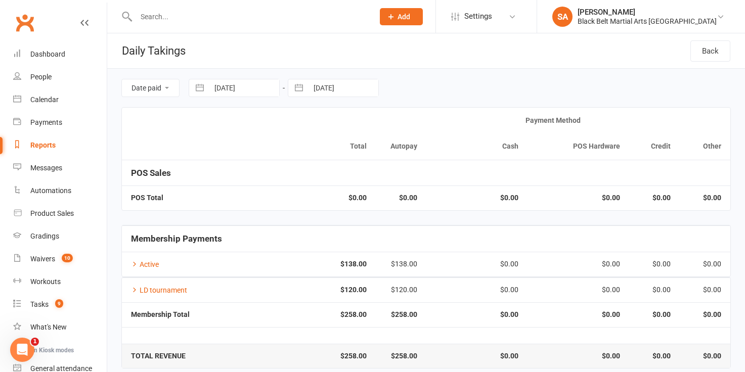
select select "8"
select select "2025"
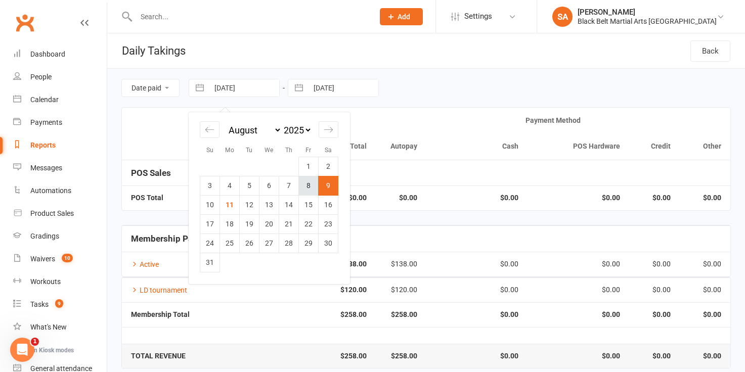
click at [312, 189] on td "8" at bounding box center [309, 185] width 20 height 19
type input "[DATE]"
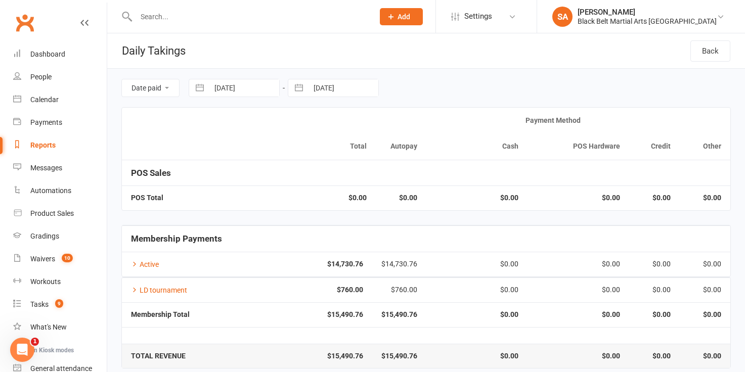
click at [300, 88] on button "button" at bounding box center [299, 87] width 18 height 17
select select "6"
select select "2025"
select select "7"
select select "2025"
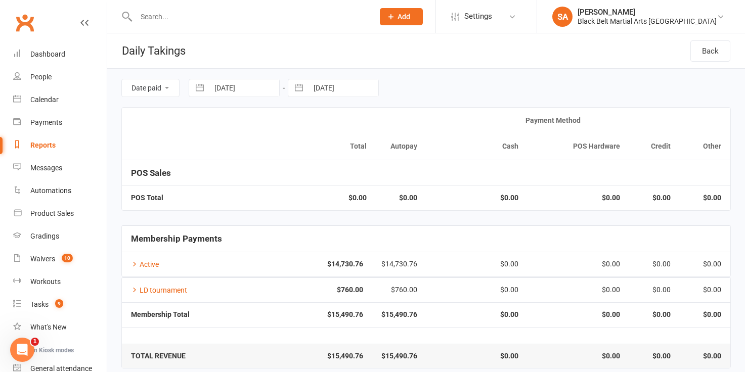
select select "8"
select select "2025"
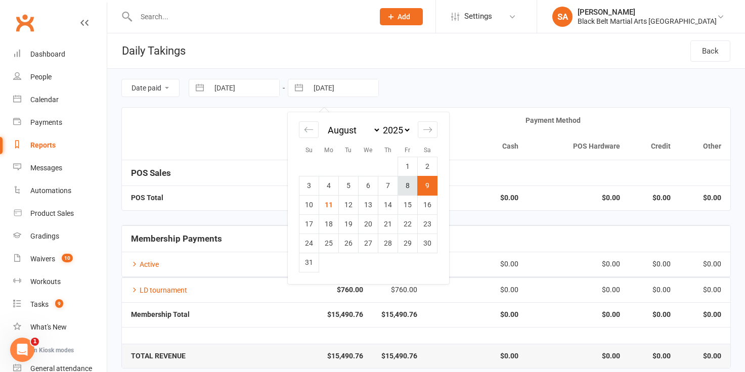
click at [406, 183] on td "8" at bounding box center [408, 185] width 20 height 19
type input "[DATE]"
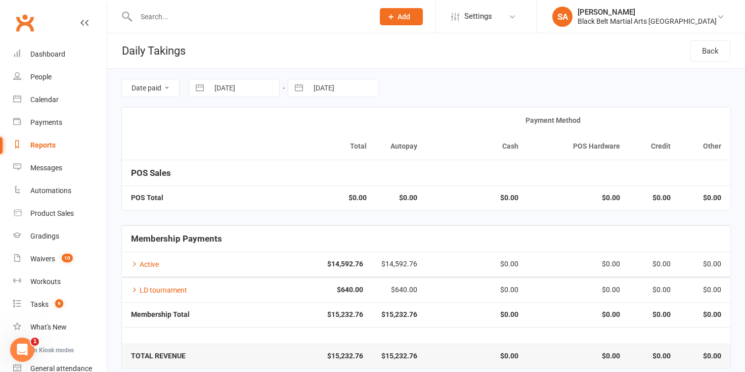
scroll to position [11, 0]
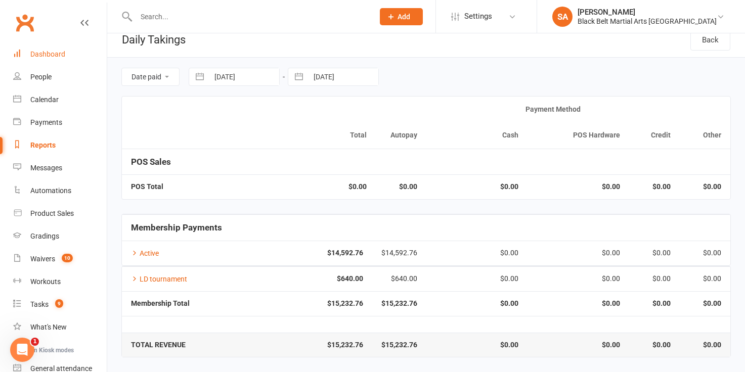
click at [47, 50] on div "Dashboard" at bounding box center [47, 54] width 35 height 8
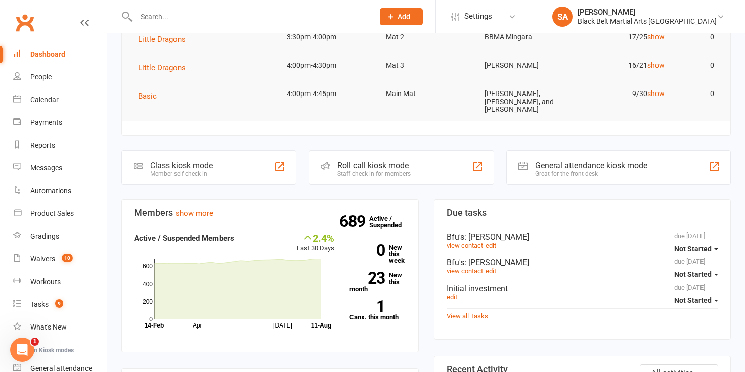
scroll to position [190, 0]
